Goal: Task Accomplishment & Management: Manage account settings

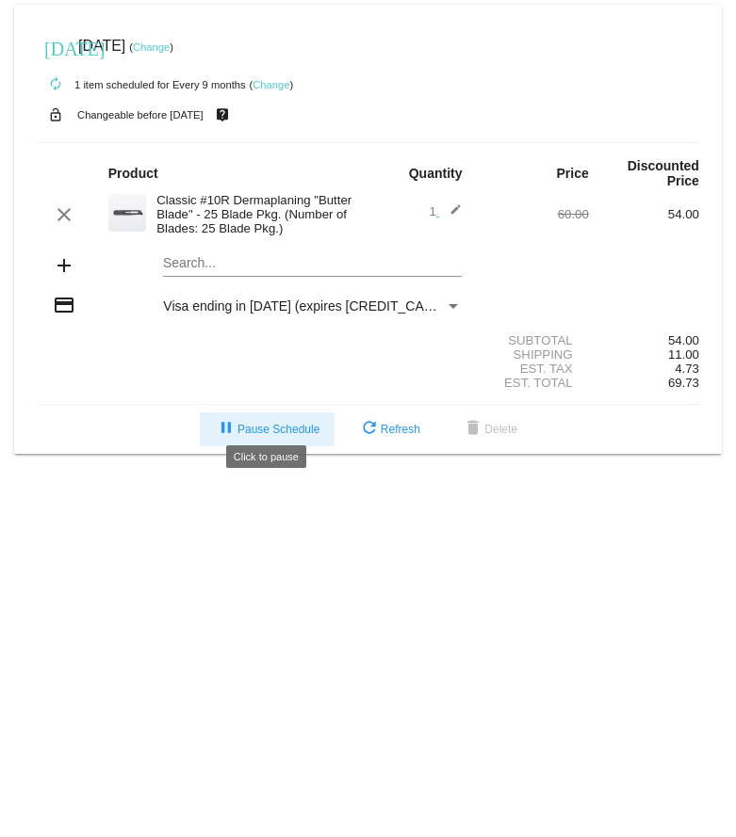
click at [316, 423] on span "pause Pause Schedule" at bounding box center [267, 429] width 105 height 13
click at [258, 413] on button "play_arrow Resume Schedule" at bounding box center [267, 430] width 145 height 34
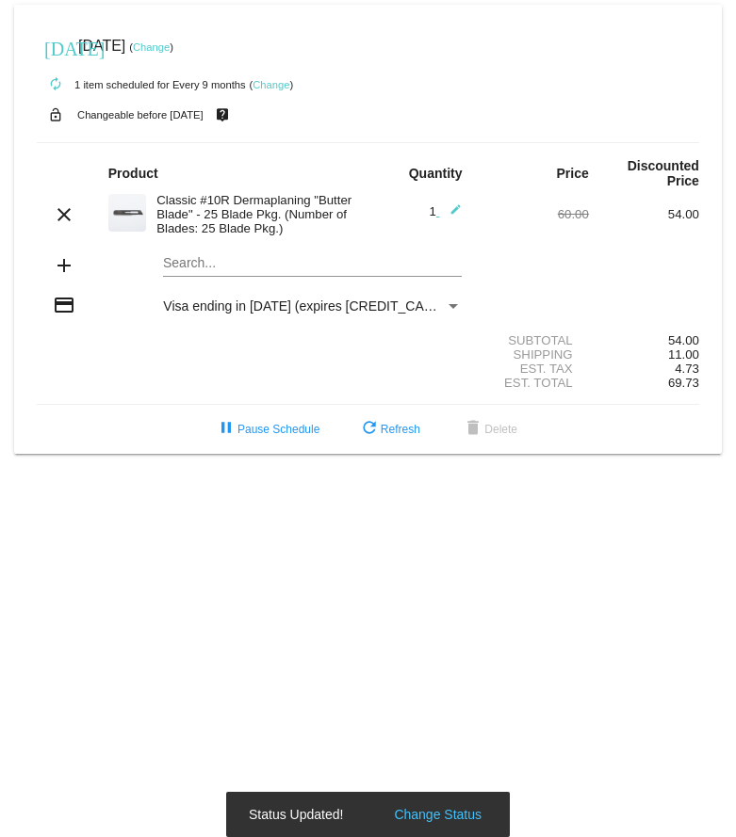
click at [170, 46] on link "Change" at bounding box center [151, 46] width 37 height 11
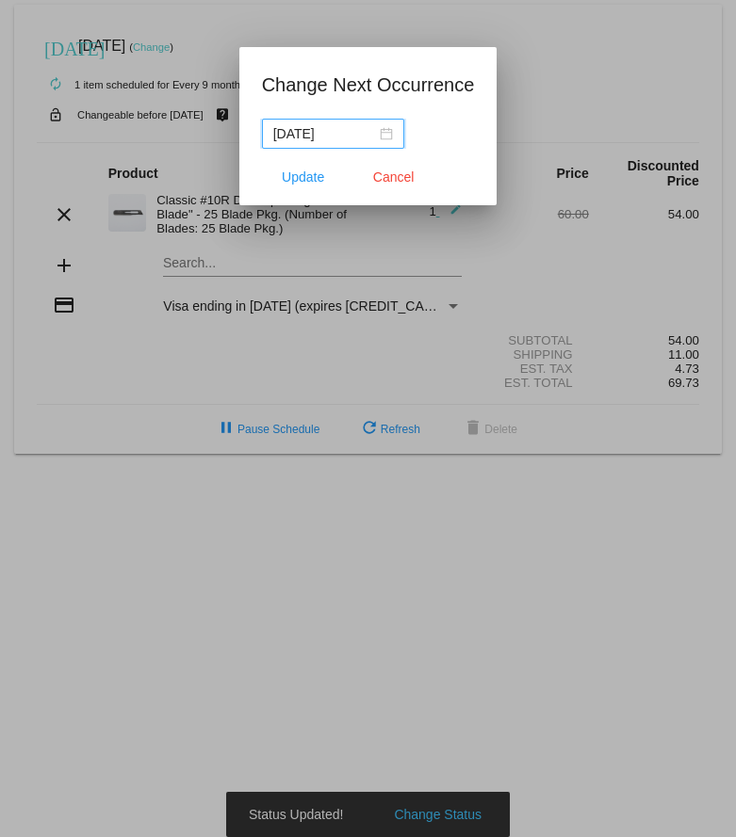
click at [314, 136] on input "[DATE]" at bounding box center [324, 133] width 103 height 21
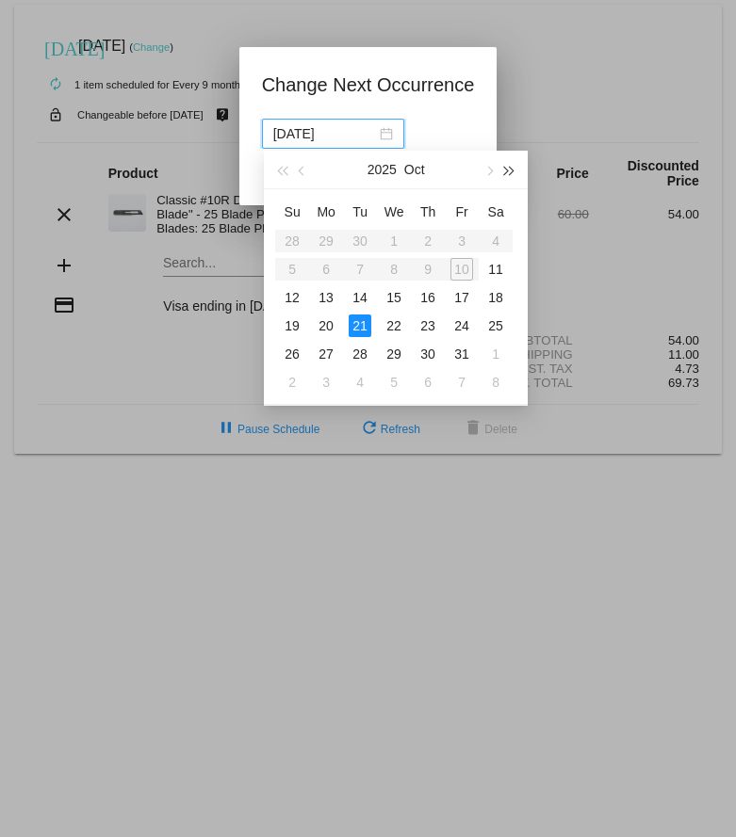
click at [511, 171] on span "button" at bounding box center [509, 171] width 9 height 9
click at [299, 170] on span "button" at bounding box center [303, 171] width 9 height 9
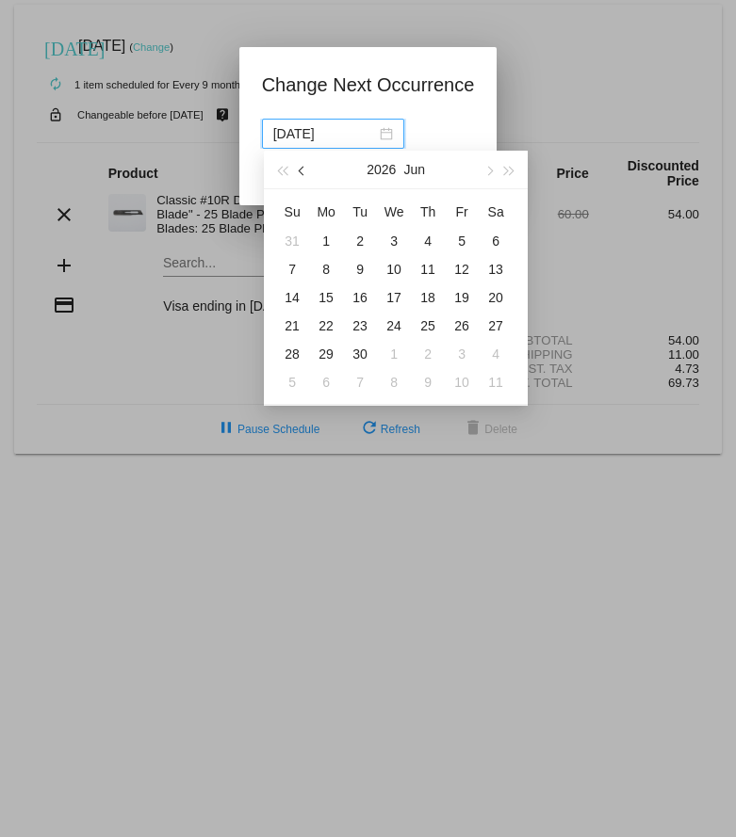
click at [299, 170] on span "button" at bounding box center [303, 171] width 9 height 9
click at [302, 177] on button "button" at bounding box center [303, 170] width 21 height 38
click at [328, 270] on div "9" at bounding box center [326, 269] width 23 height 23
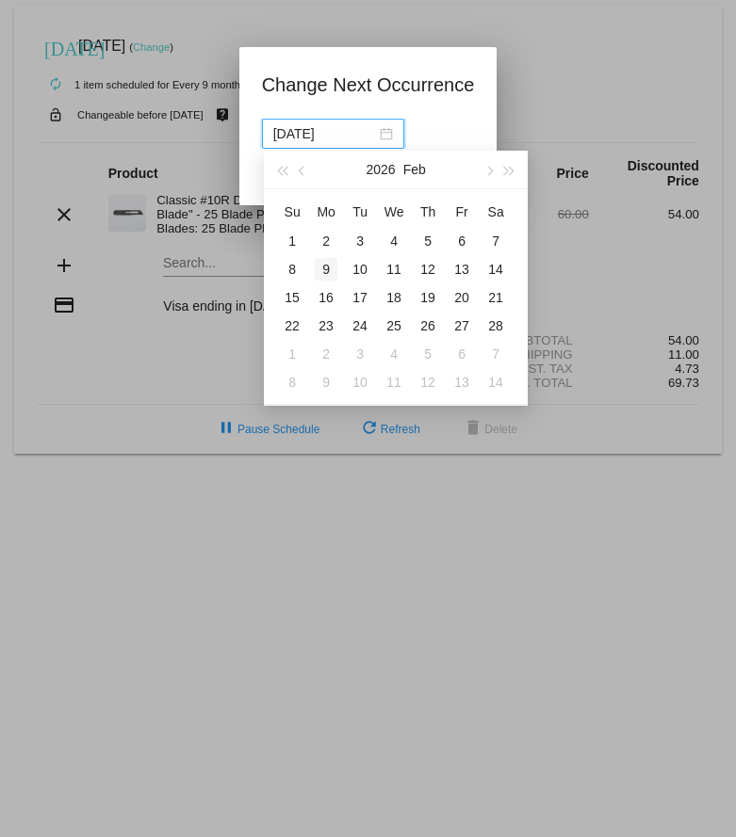
type input "[DATE]"
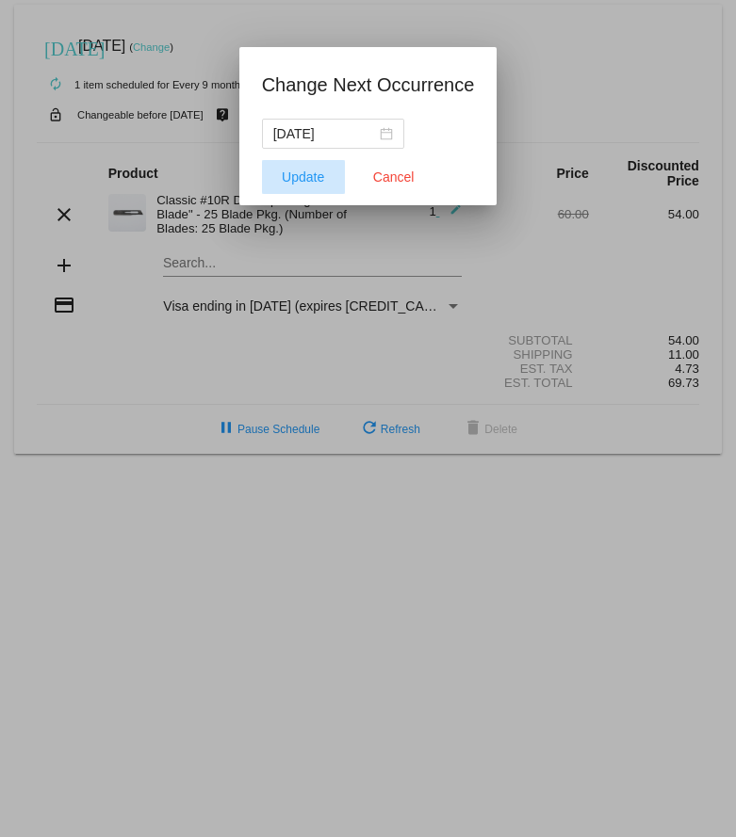
click at [314, 172] on span "Update" at bounding box center [303, 177] width 42 height 15
